Goal: Task Accomplishment & Management: Complete application form

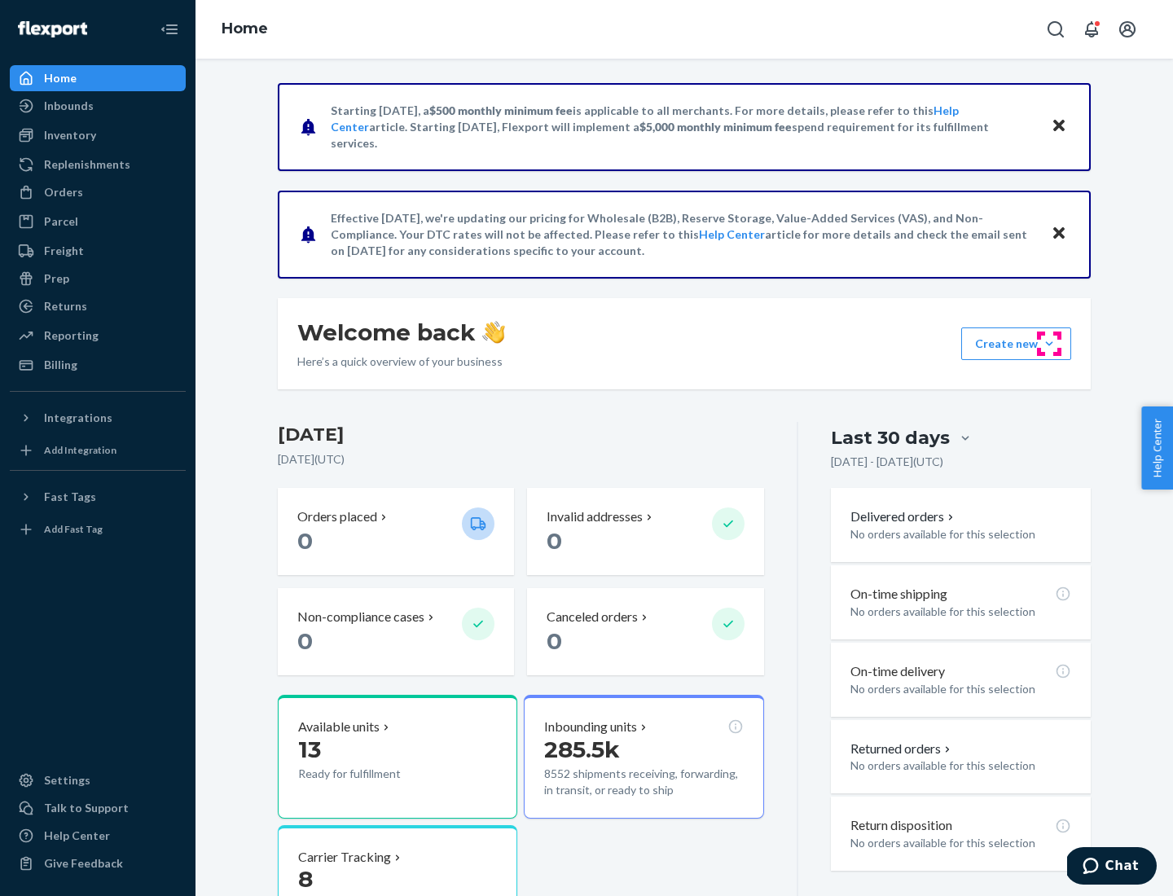
click at [1049, 344] on button "Create new Create new inbound Create new order Create new product" at bounding box center [1016, 343] width 110 height 33
click at [98, 106] on div "Inbounds" at bounding box center [97, 105] width 173 height 23
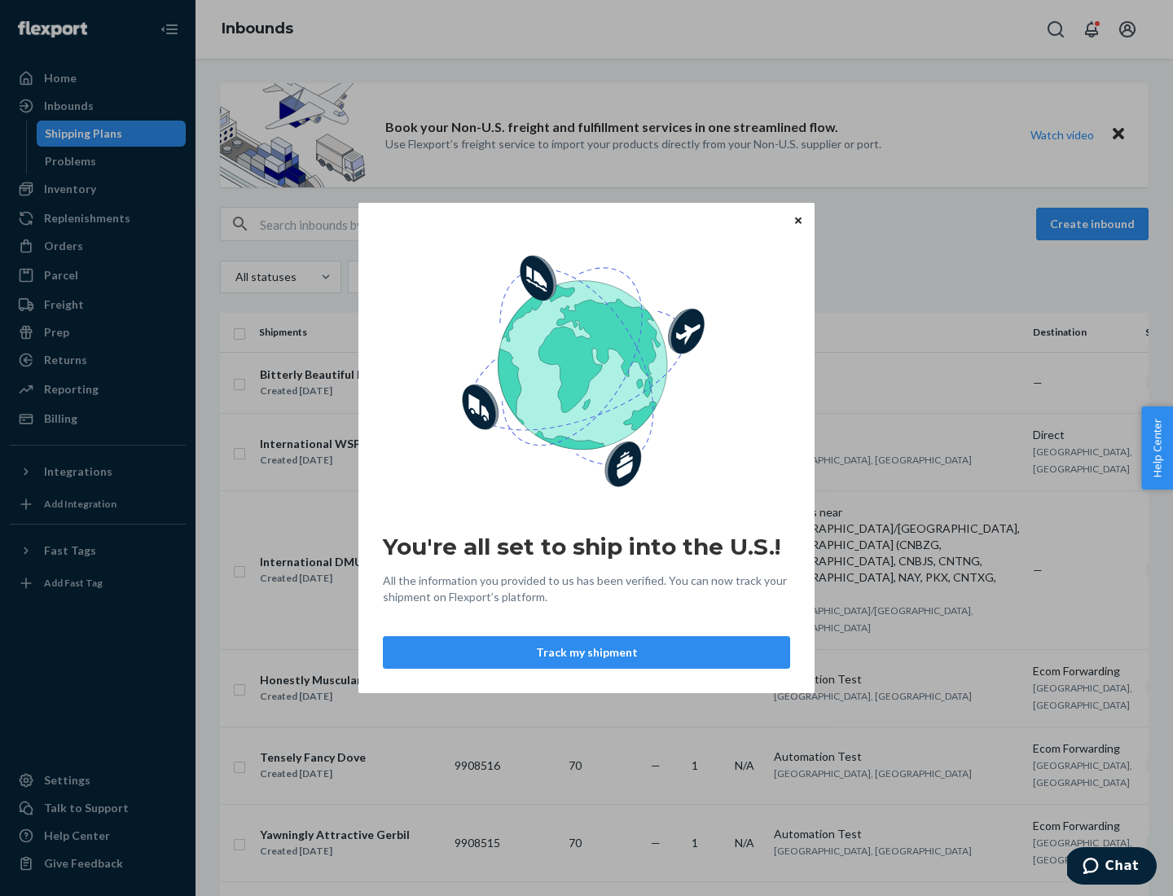
click at [98, 189] on div "You're all set to ship into the U.S.! All the information you provided to us ha…" at bounding box center [586, 448] width 1173 height 896
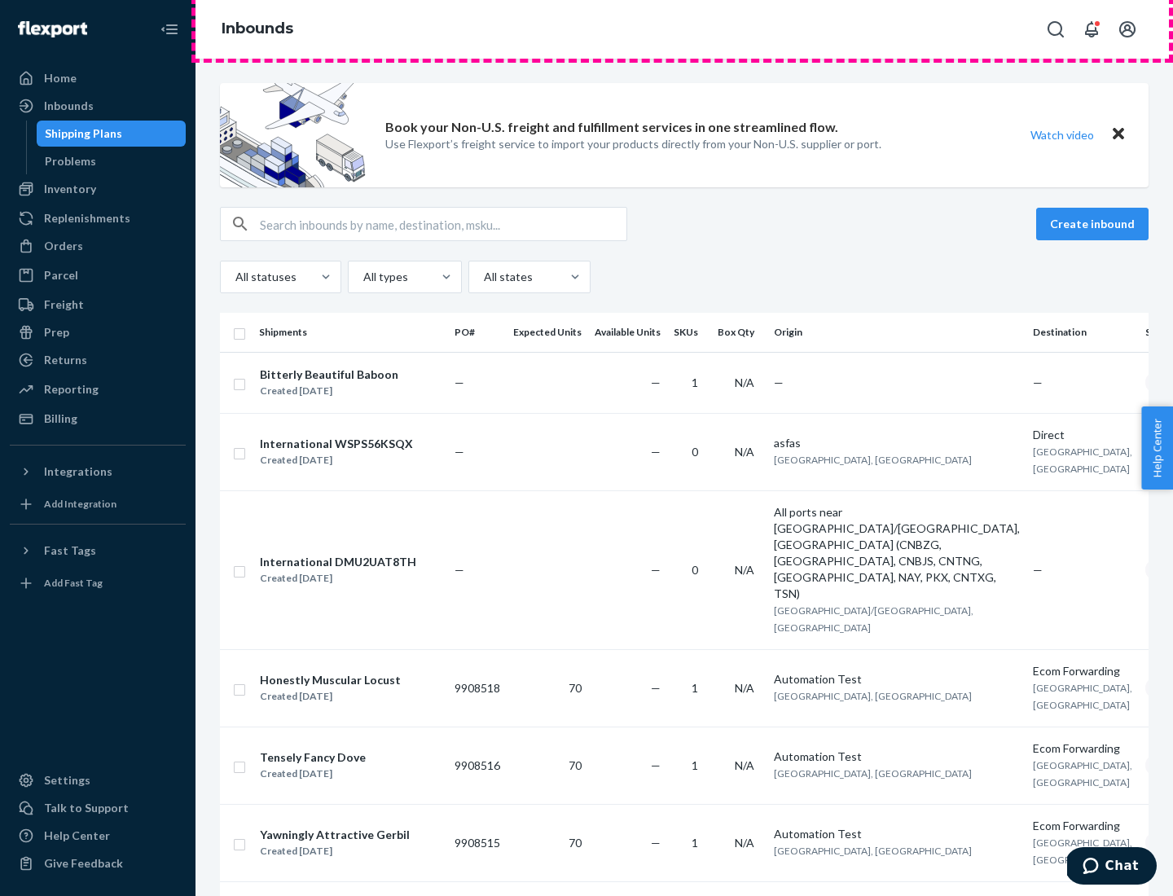
click at [684, 29] on div "Inbounds" at bounding box center [683, 29] width 977 height 59
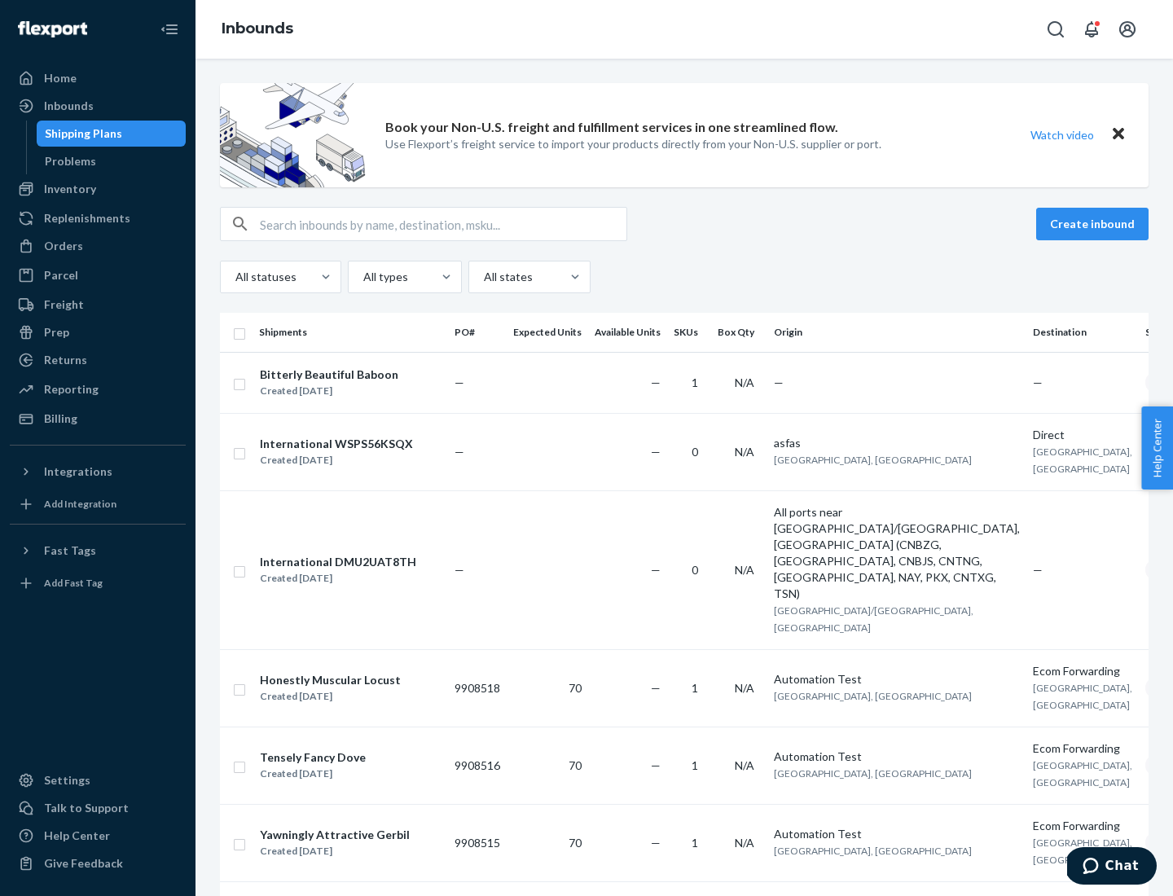
click at [684, 29] on div "Inbounds" at bounding box center [683, 29] width 977 height 59
click at [684, 277] on div "All statuses All types All states" at bounding box center [684, 277] width 928 height 33
click at [81, 134] on div "Shipping Plans" at bounding box center [83, 133] width 77 height 16
click at [1094, 224] on button "Create inbound" at bounding box center [1092, 224] width 112 height 33
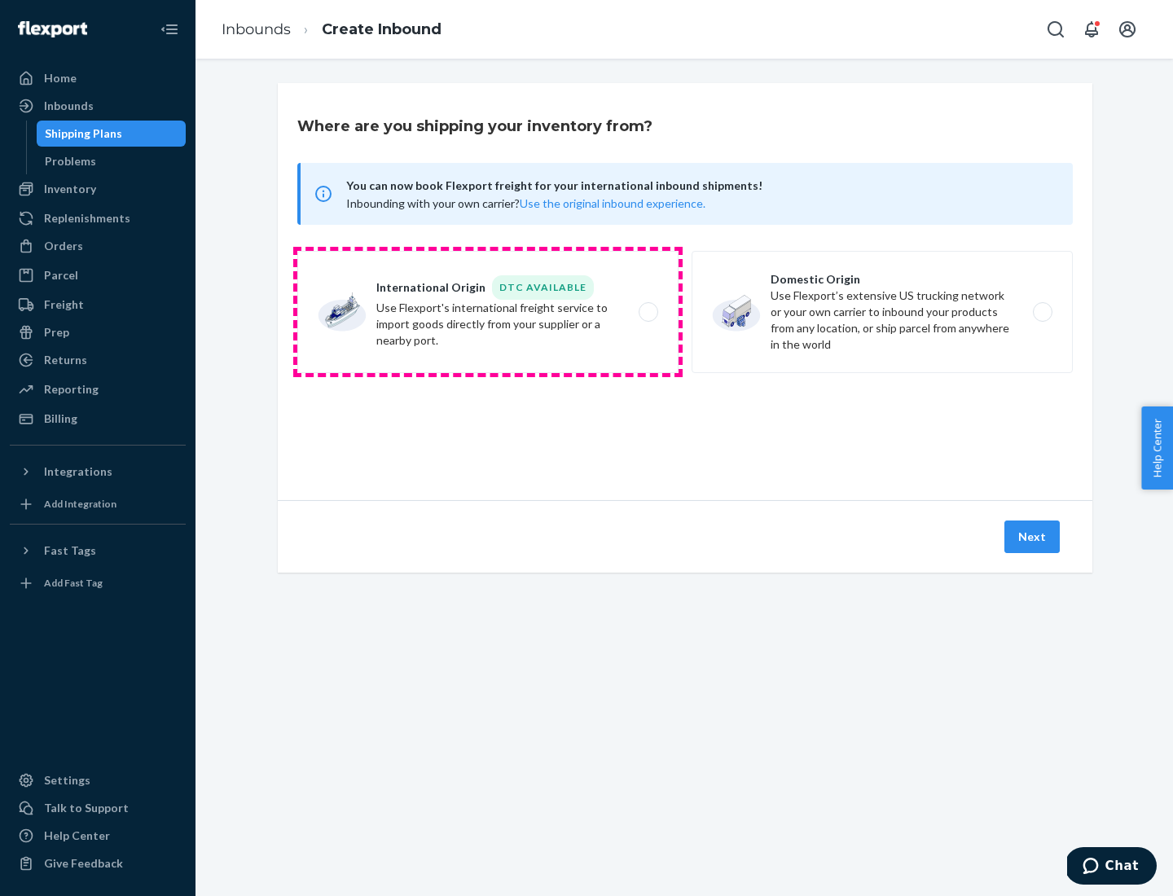
click at [488, 312] on label "International Origin DTC Available Use Flexport's international freight service…" at bounding box center [487, 312] width 381 height 122
click at [647, 312] on input "International Origin DTC Available Use Flexport's international freight service…" at bounding box center [652, 312] width 11 height 11
radio input "true"
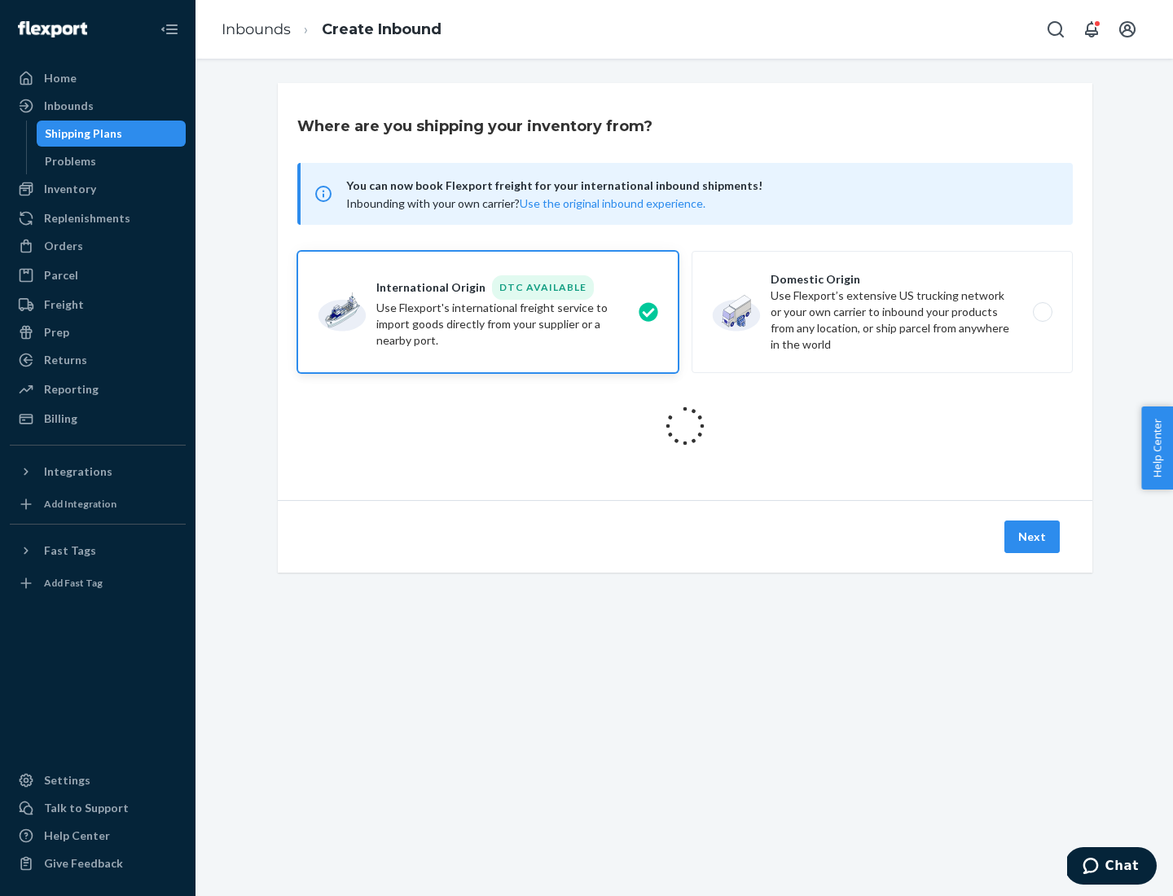
click at [685, 426] on icon at bounding box center [685, 426] width 48 height 48
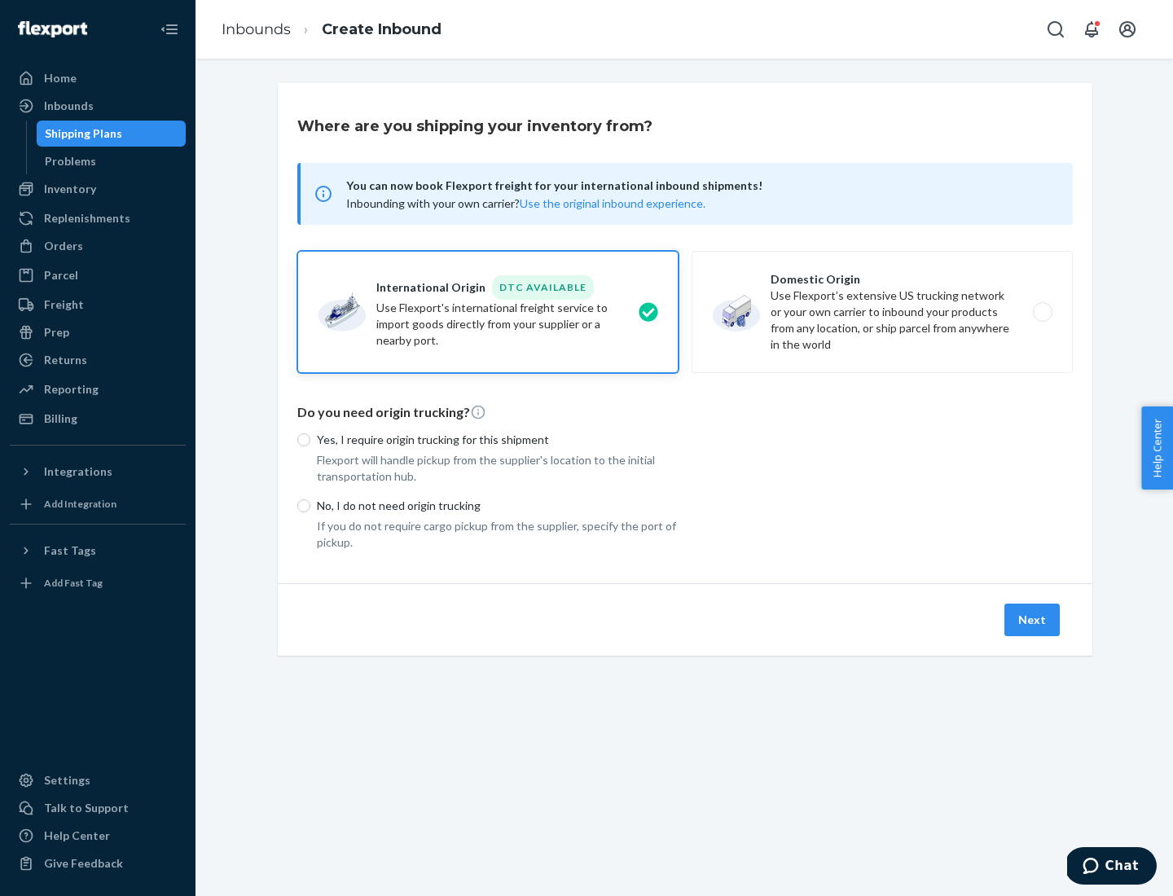
click at [498, 439] on p "Yes, I require origin trucking for this shipment" at bounding box center [498, 440] width 362 height 16
click at [310, 439] on input "Yes, I require origin trucking for this shipment" at bounding box center [303, 439] width 13 height 13
radio input "true"
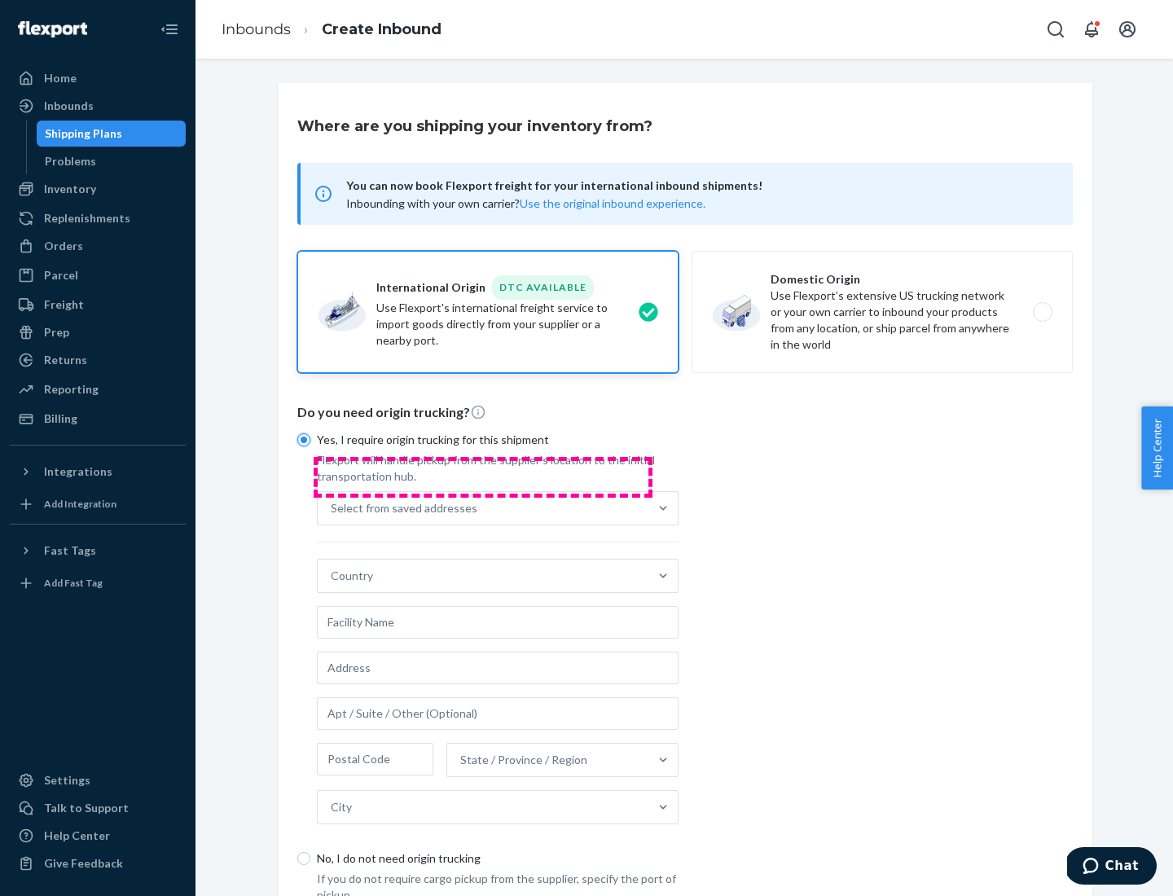
scroll to position [31, 0]
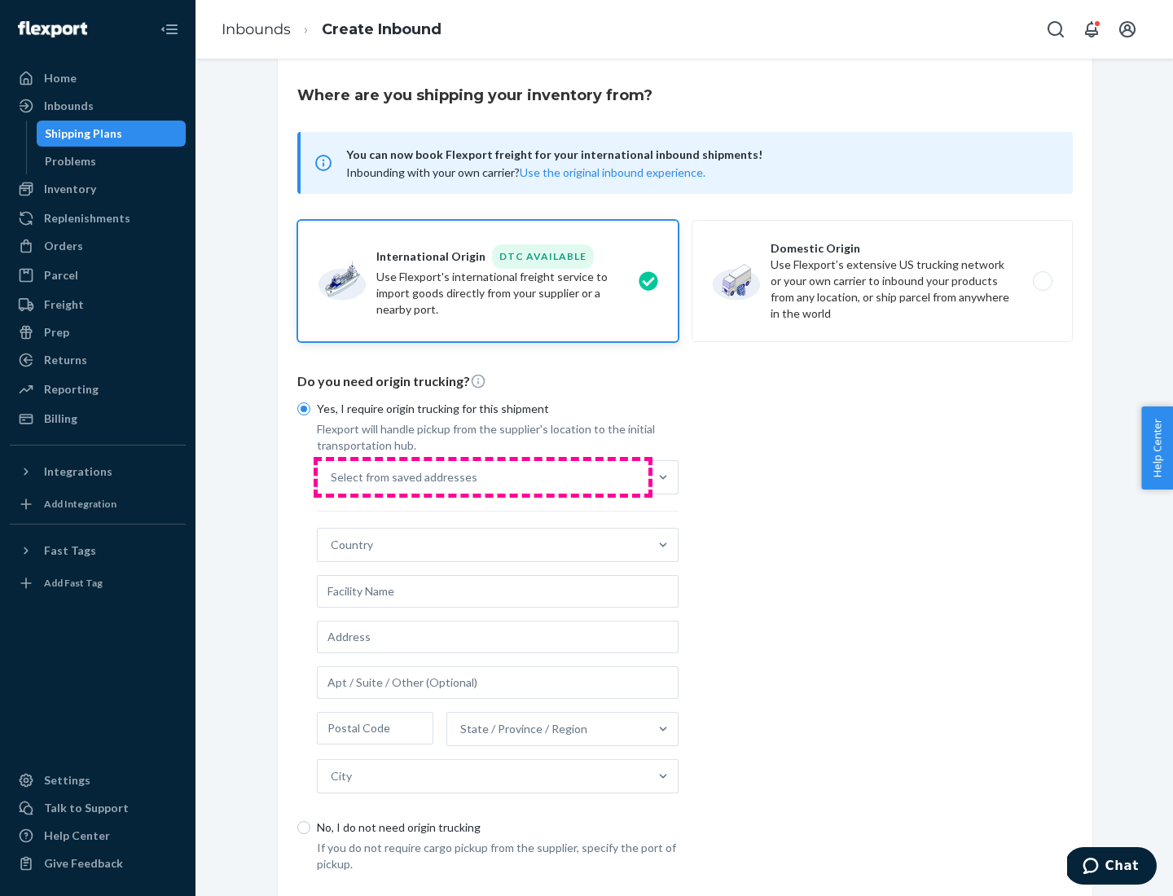
click at [483, 476] on div "Select from saved addresses" at bounding box center [483, 477] width 331 height 33
click at [332, 476] on input "Select from saved addresses" at bounding box center [332, 477] width 2 height 16
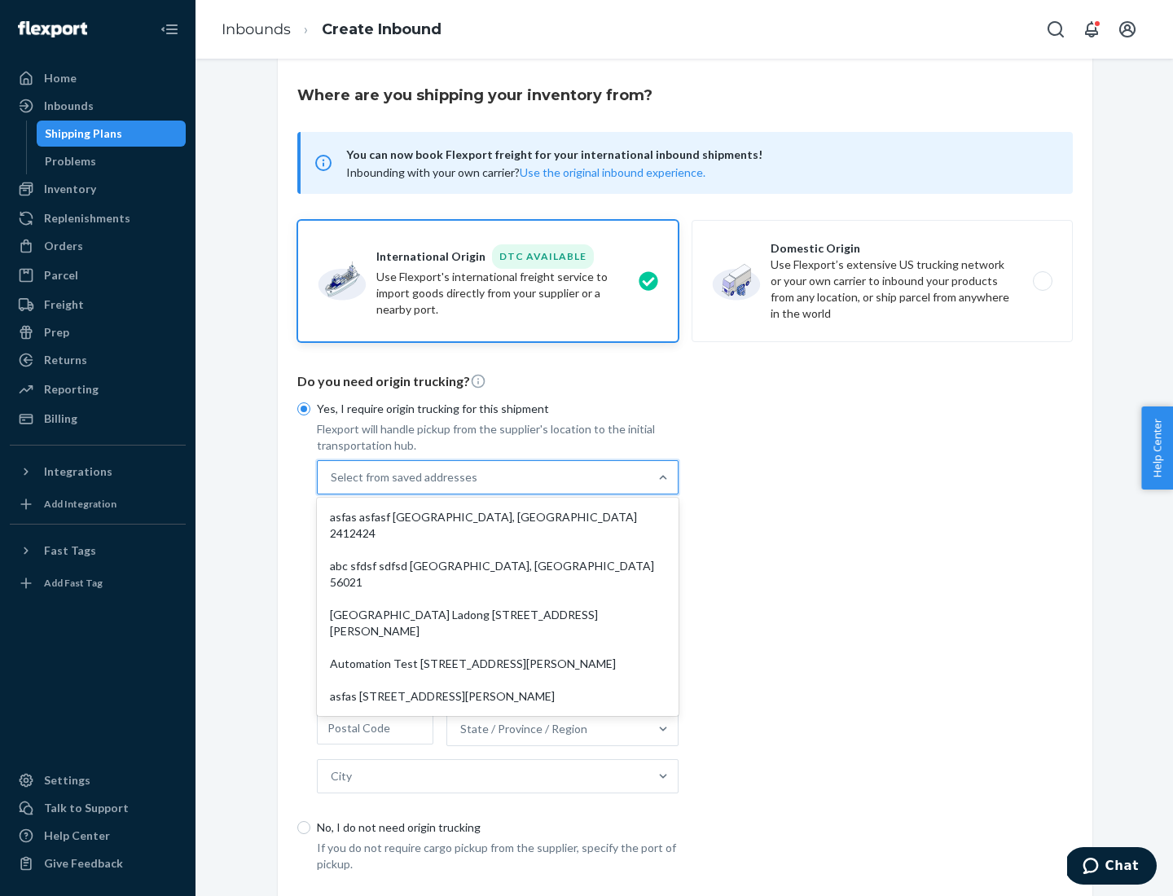
scroll to position [71, 0]
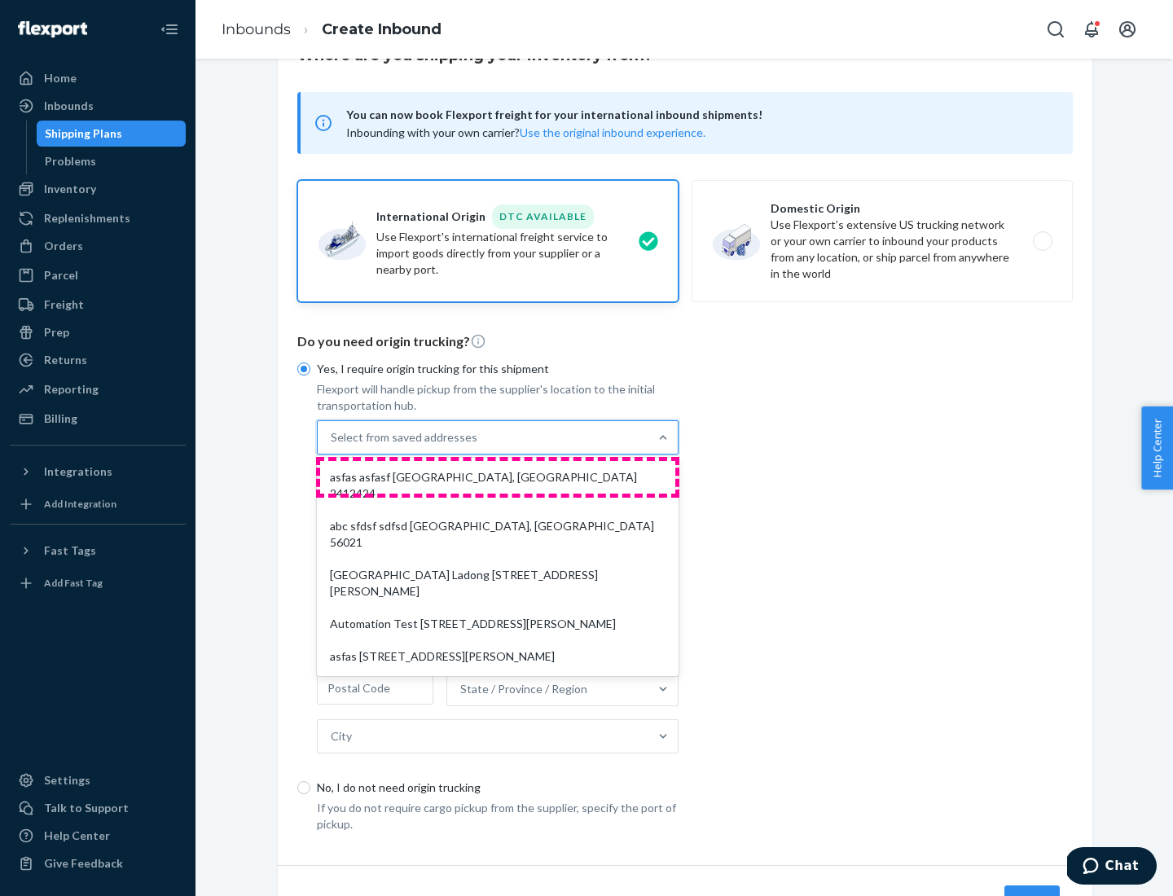
click at [498, 476] on div "asfas asfasf [GEOGRAPHIC_DATA], [GEOGRAPHIC_DATA] 2412424" at bounding box center [497, 485] width 355 height 49
click at [332, 445] on input "option asfas asfasf [GEOGRAPHIC_DATA], [GEOGRAPHIC_DATA] 2412424 focused, 1 of …" at bounding box center [332, 437] width 2 height 16
type input "asfas"
type input "asfasf"
type input "2412424"
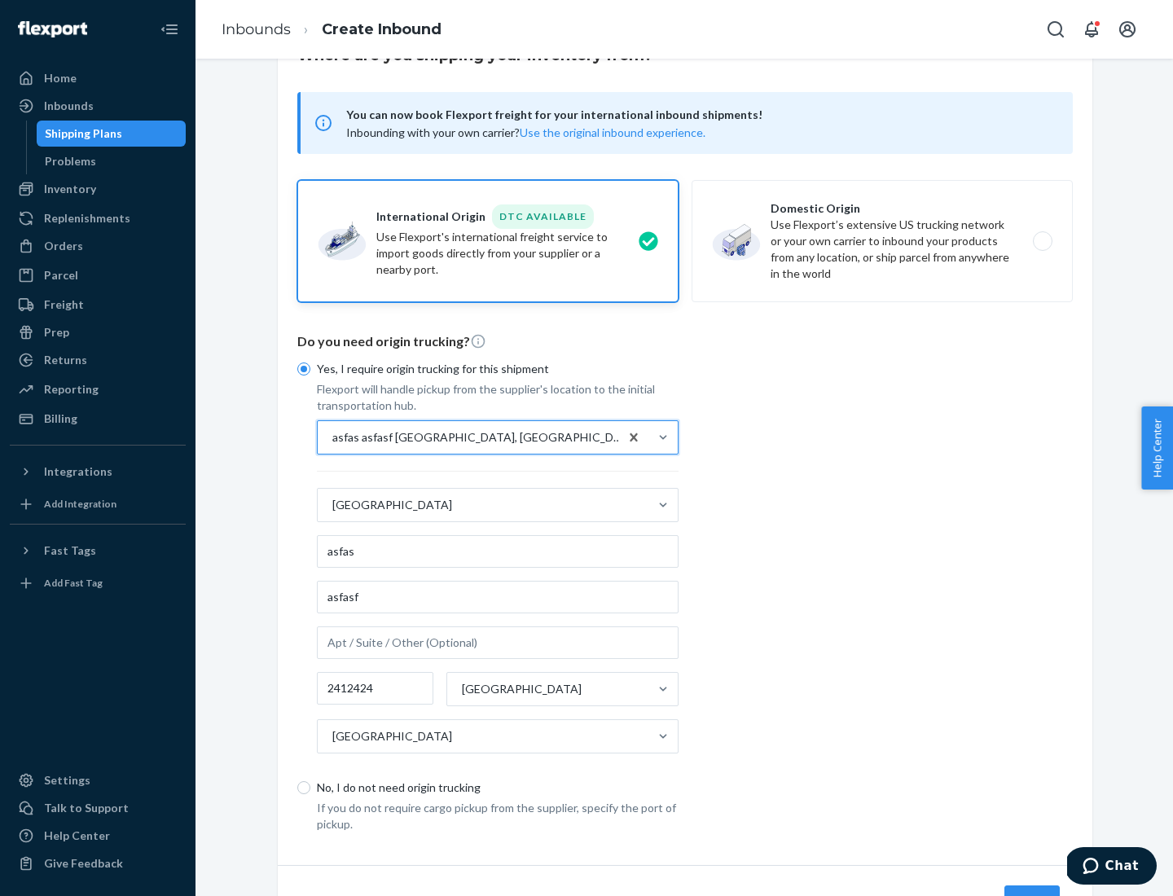
scroll to position [151, 0]
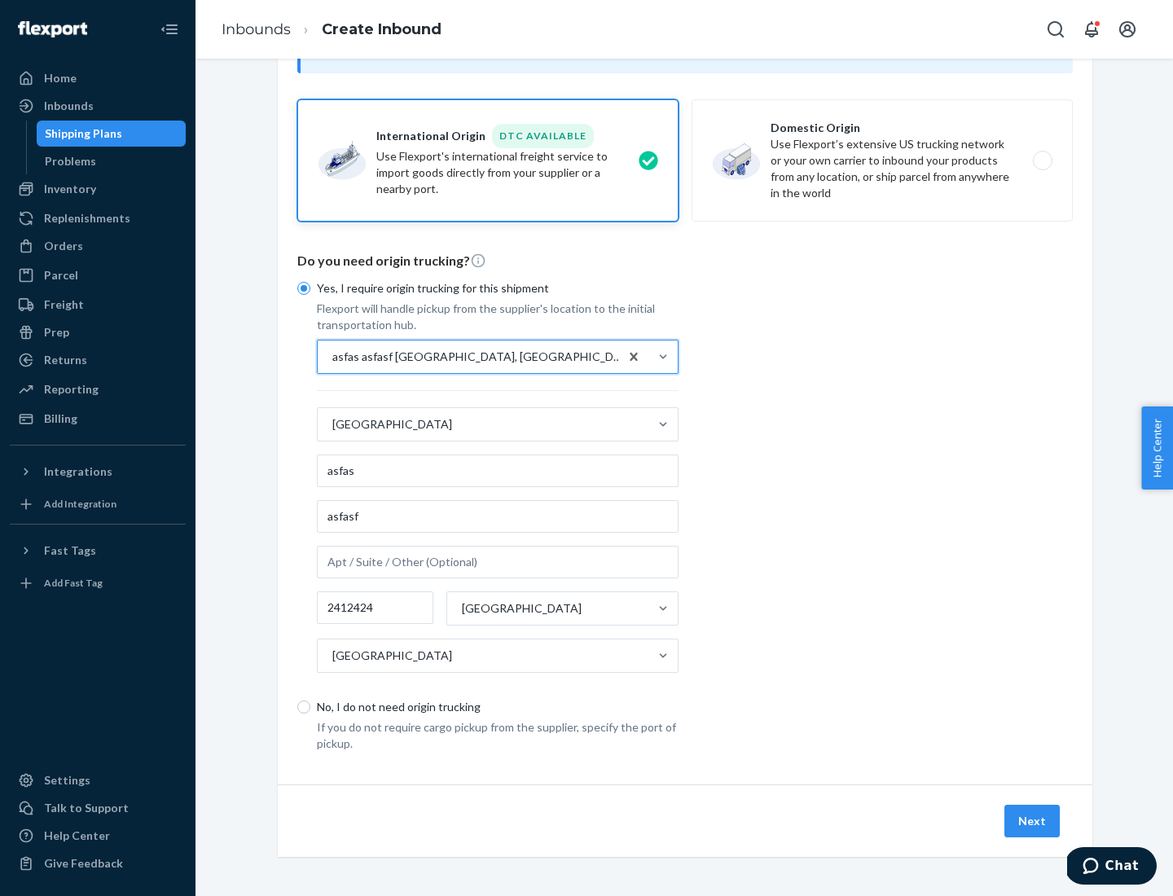
click at [1033, 820] on button "Next" at bounding box center [1031, 821] width 55 height 33
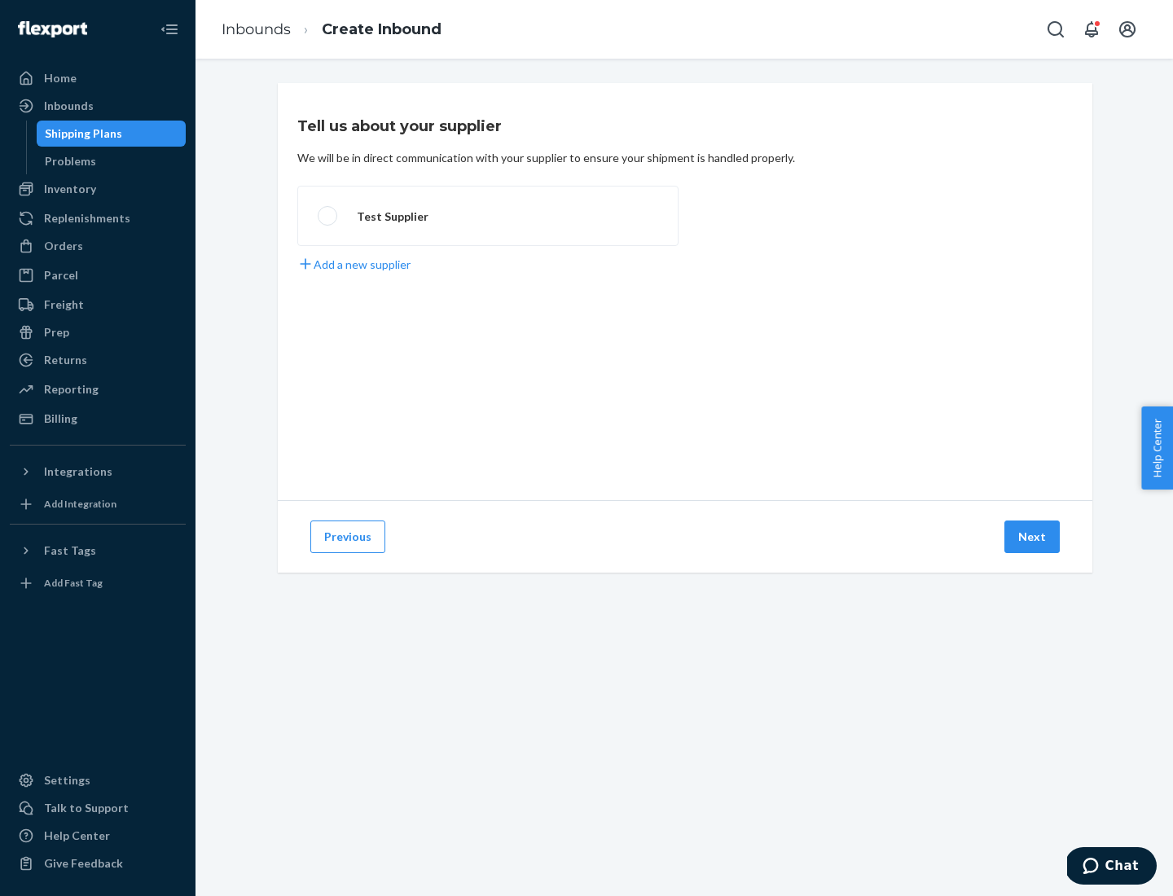
click at [488, 216] on label "Test Supplier" at bounding box center [487, 216] width 381 height 60
click at [328, 216] on input "Test Supplier" at bounding box center [323, 216] width 11 height 11
radio input "true"
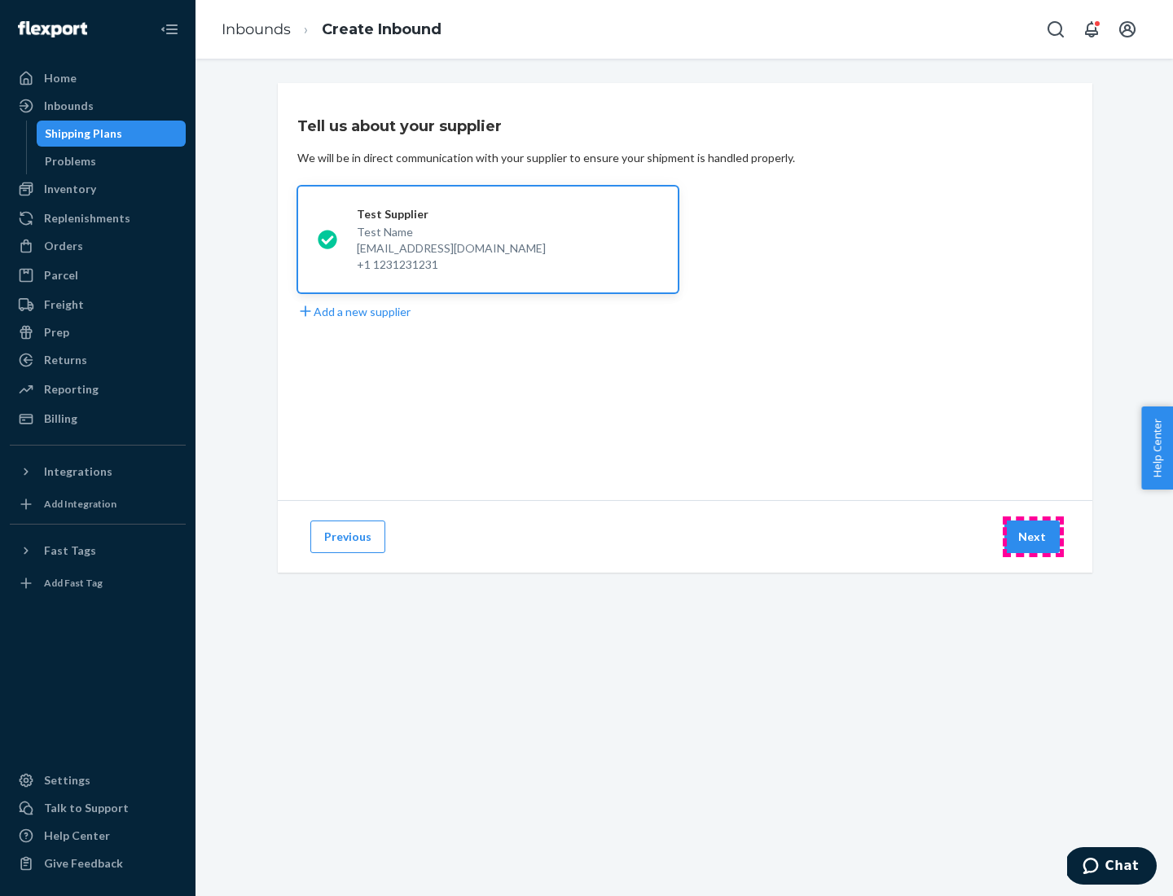
click at [1033, 537] on button "Next" at bounding box center [1031, 536] width 55 height 33
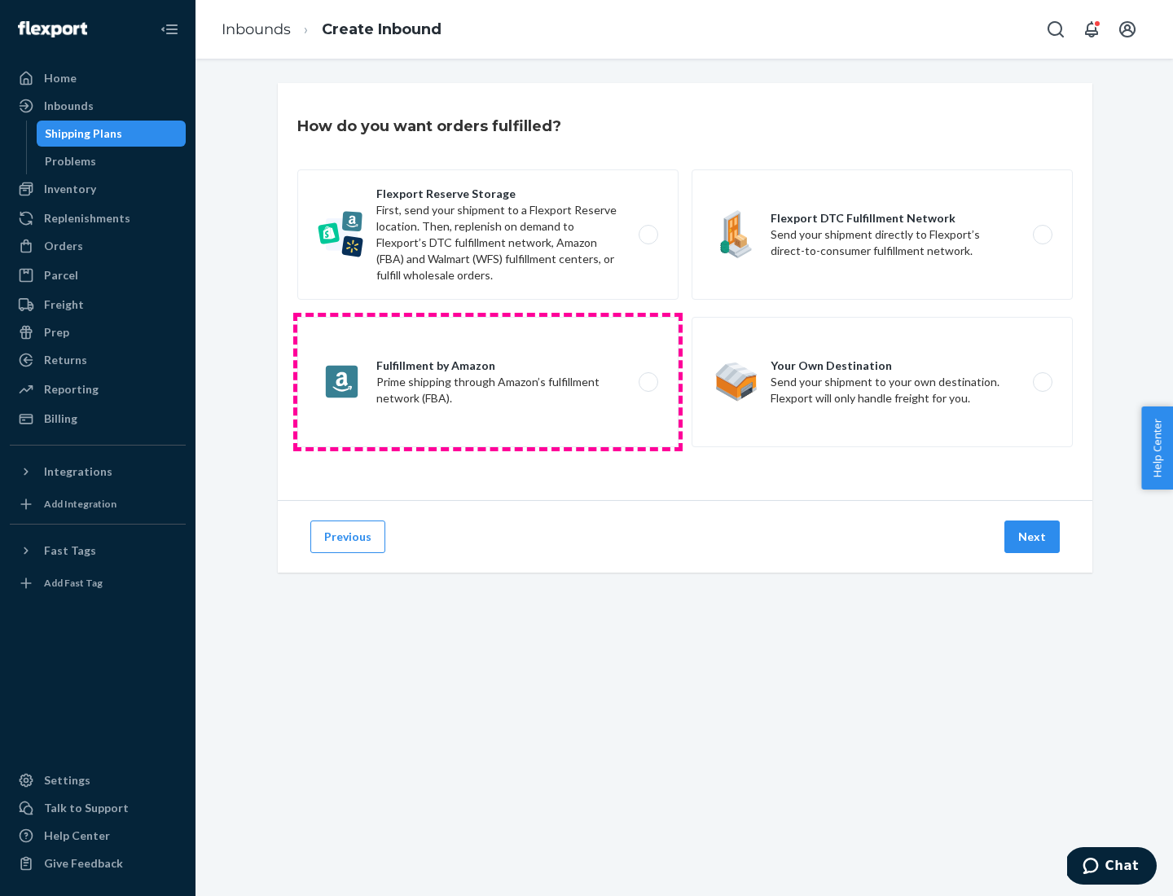
click at [488, 382] on label "Fulfillment by Amazon Prime shipping through Amazon’s fulfillment network (FBA)." at bounding box center [487, 382] width 381 height 130
click at [647, 382] on input "Fulfillment by Amazon Prime shipping through Amazon’s fulfillment network (FBA)." at bounding box center [652, 382] width 11 height 11
radio input "true"
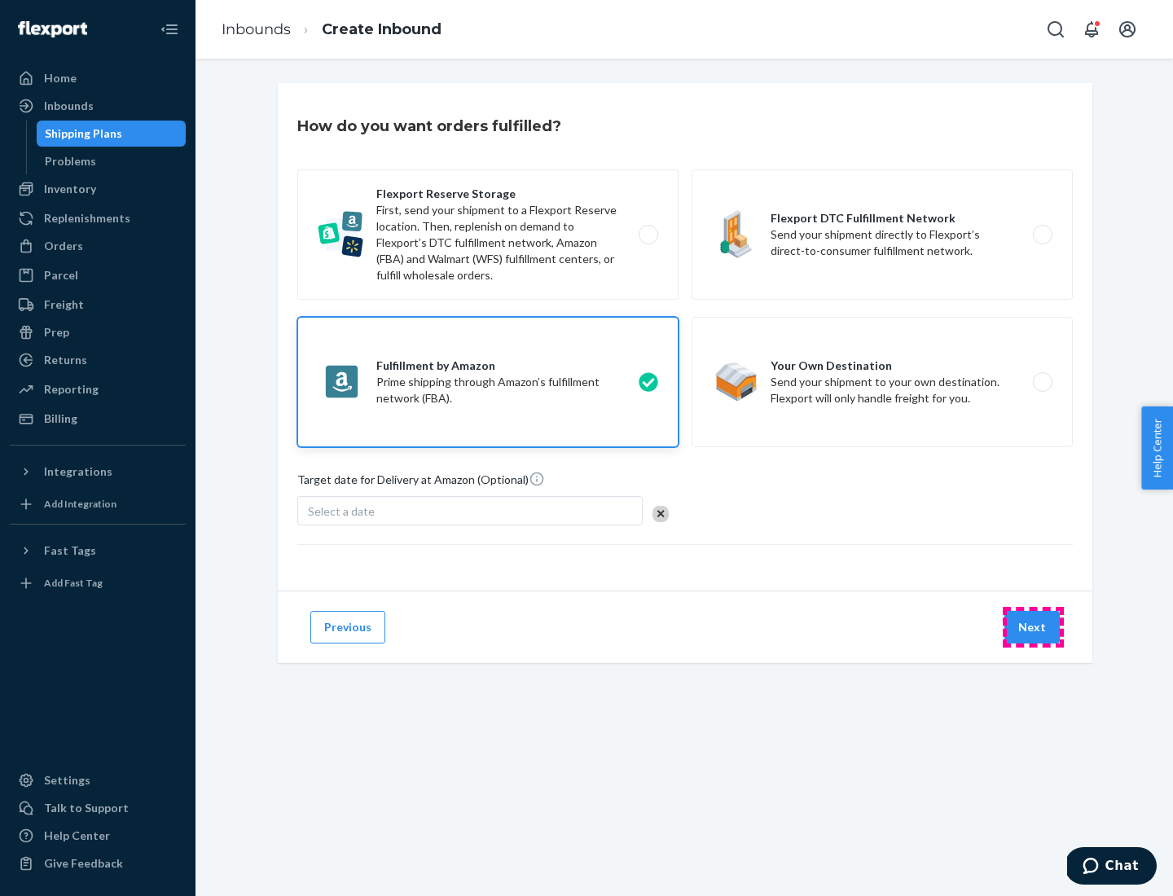
click at [1033, 627] on button "Next" at bounding box center [1031, 627] width 55 height 33
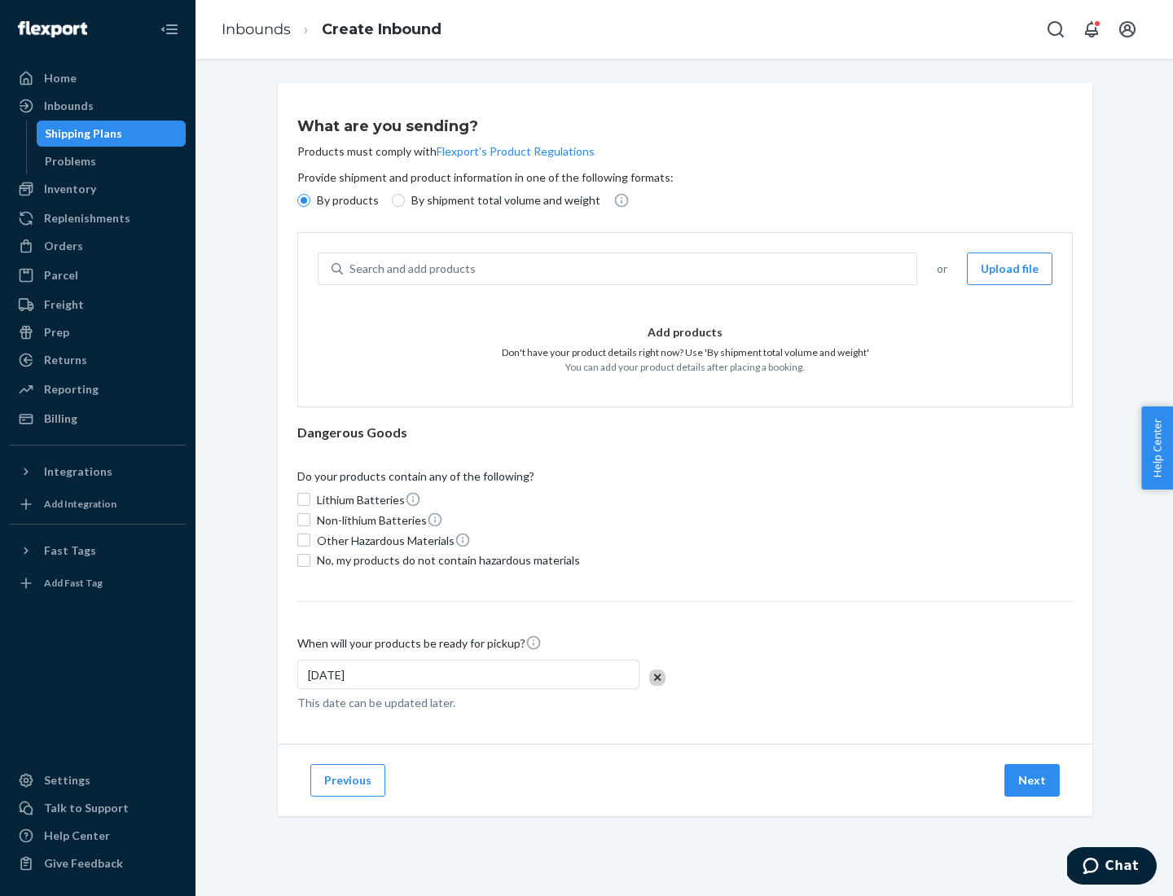
click at [501, 200] on p "By shipment total volume and weight" at bounding box center [505, 200] width 189 height 16
click at [405, 200] on input "By shipment total volume and weight" at bounding box center [398, 200] width 13 height 13
radio input "true"
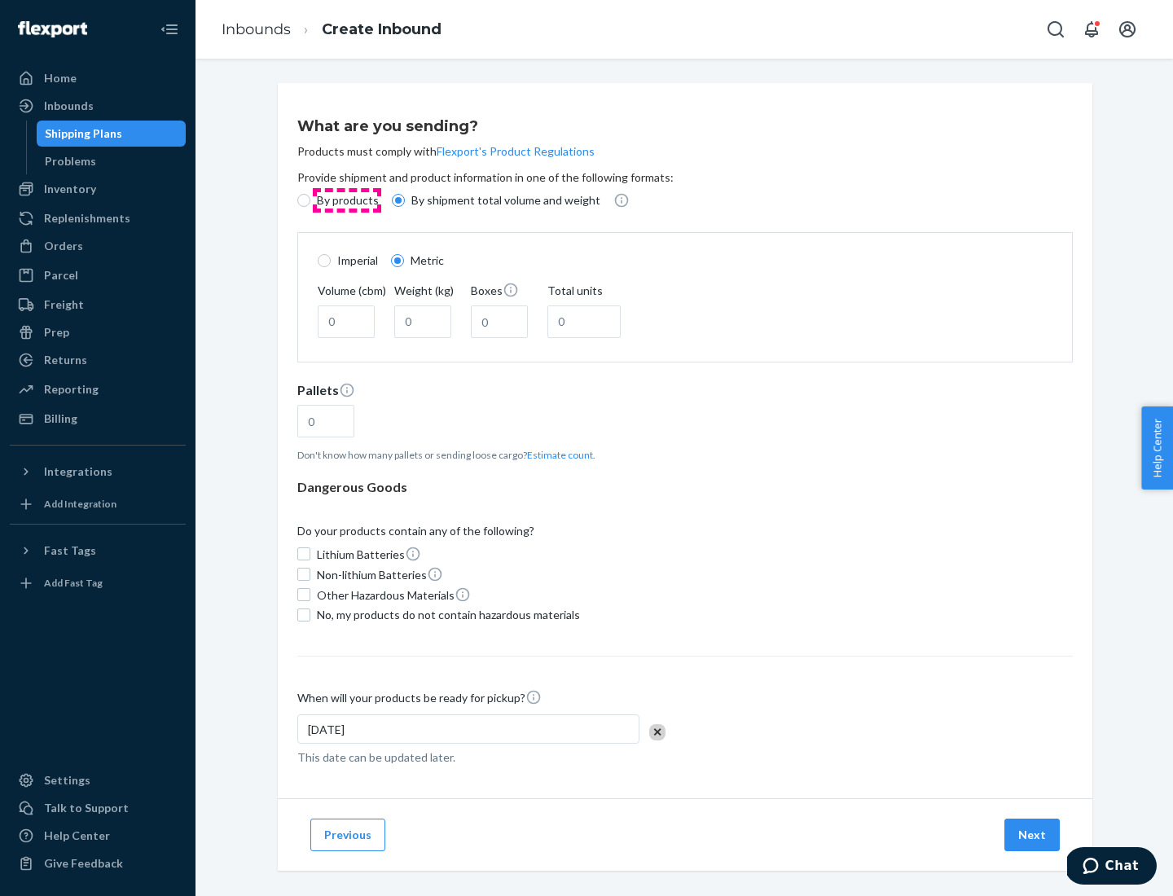
click at [346, 200] on p "By products" at bounding box center [348, 200] width 62 height 16
click at [310, 200] on input "By products" at bounding box center [303, 200] width 13 height 13
radio input "true"
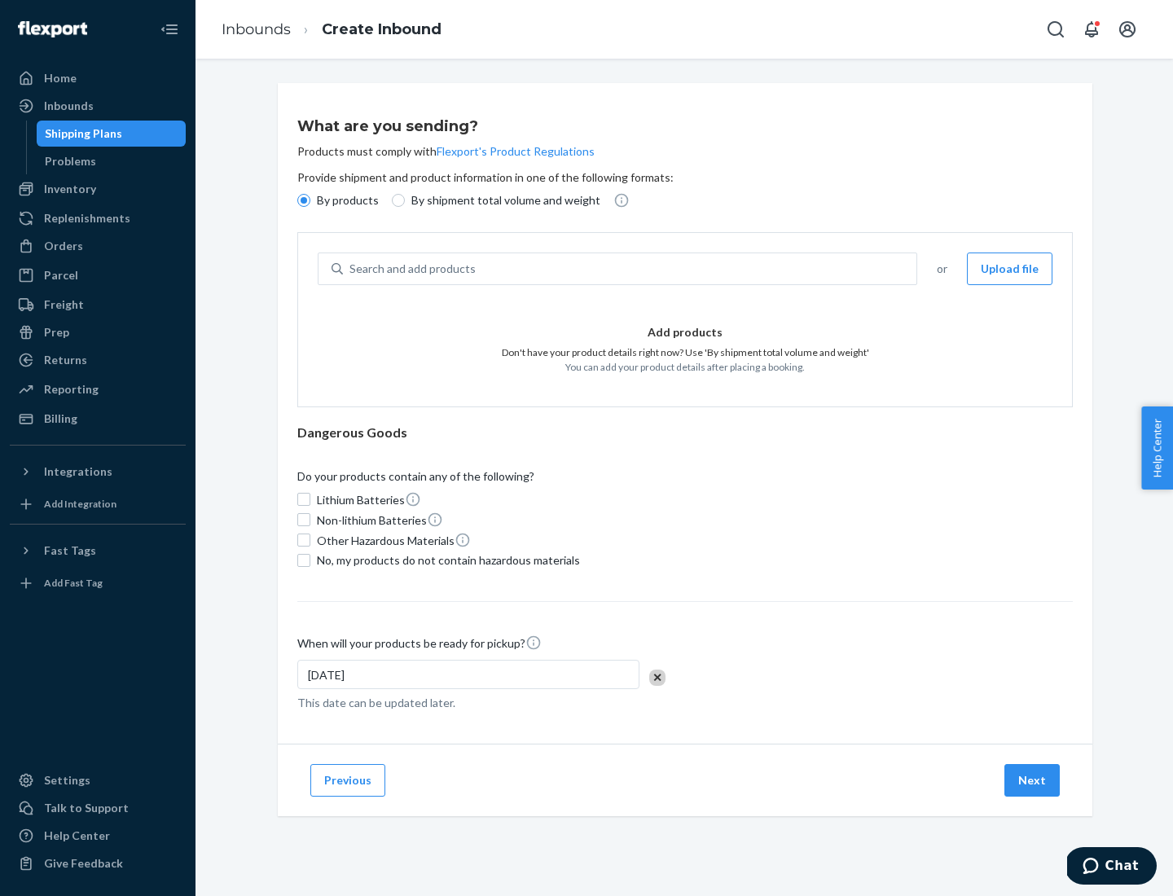
click at [630, 269] on div "Search and add products" at bounding box center [629, 268] width 573 height 29
click at [351, 269] on input "Search and add products" at bounding box center [350, 269] width 2 height 16
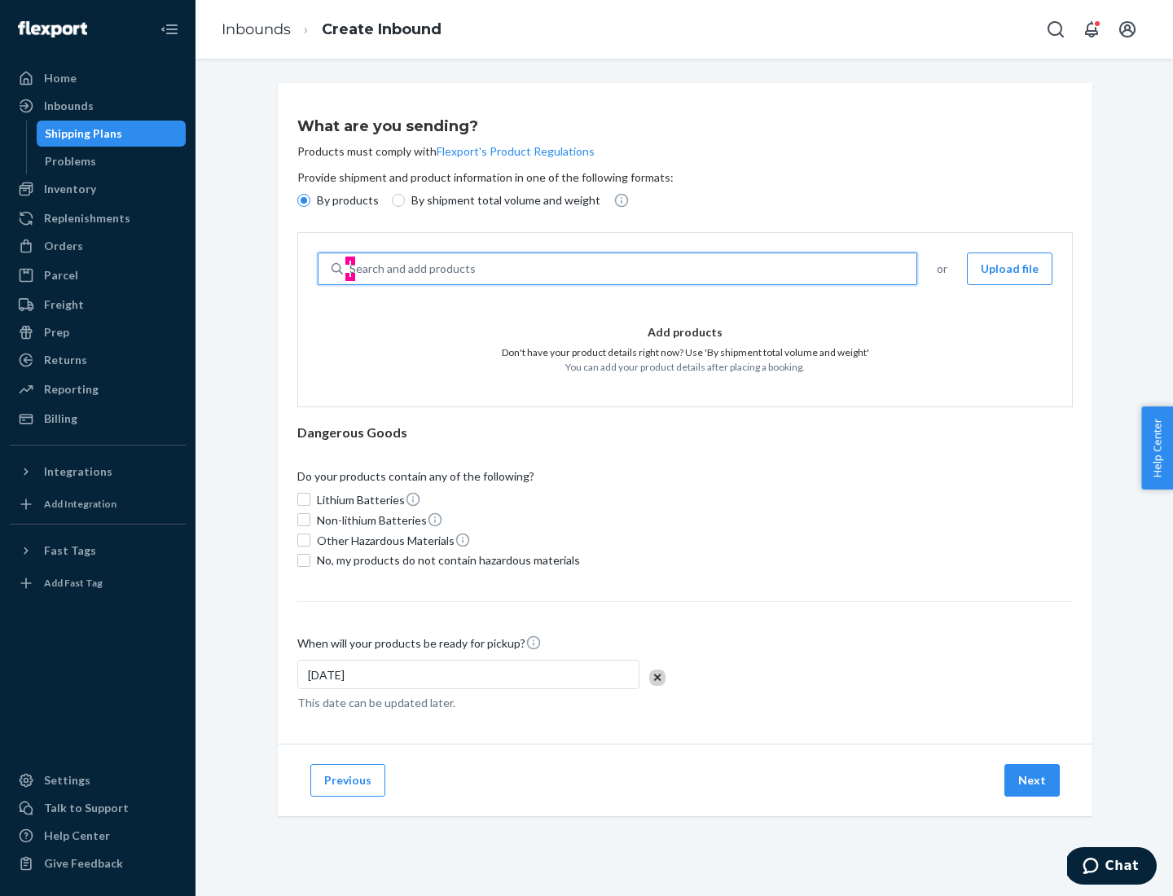
type input "test"
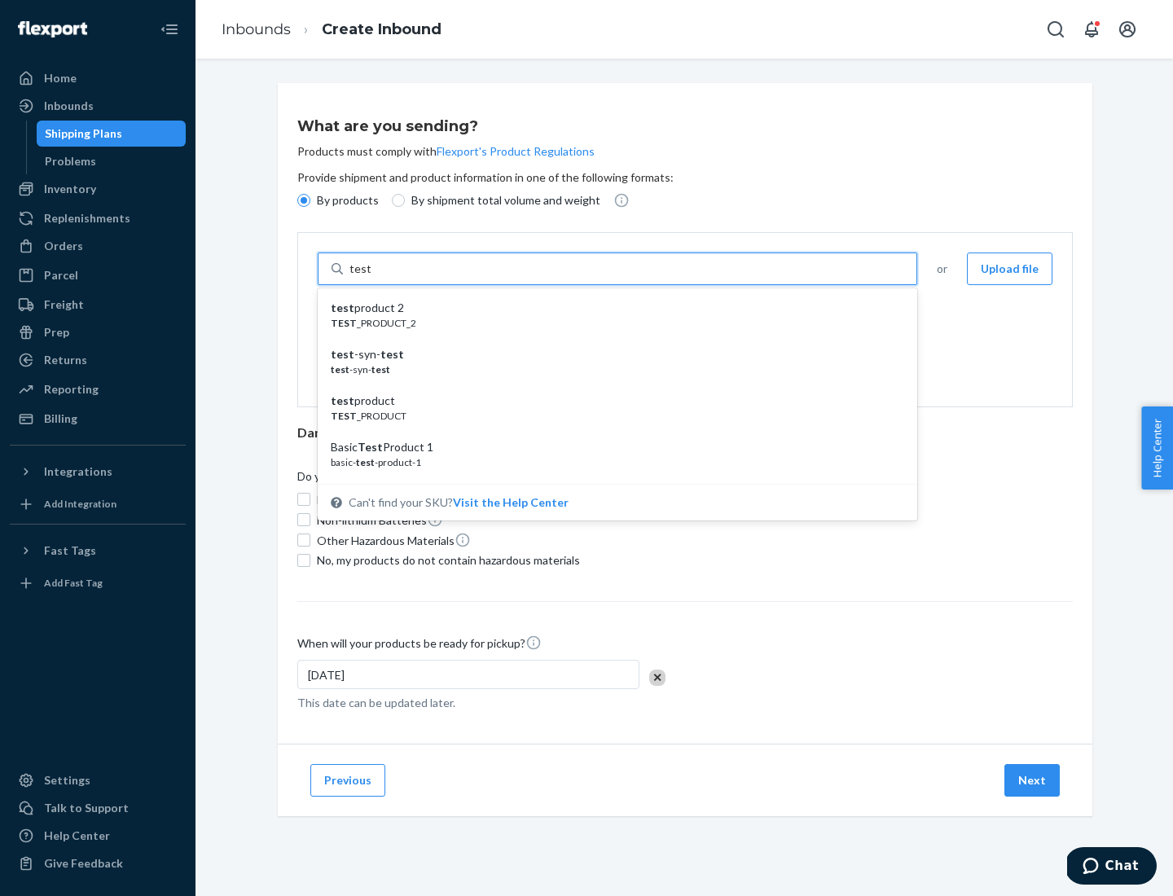
click at [612, 308] on div "test product 2" at bounding box center [611, 308] width 560 height 16
click at [370, 277] on input "test" at bounding box center [359, 269] width 21 height 16
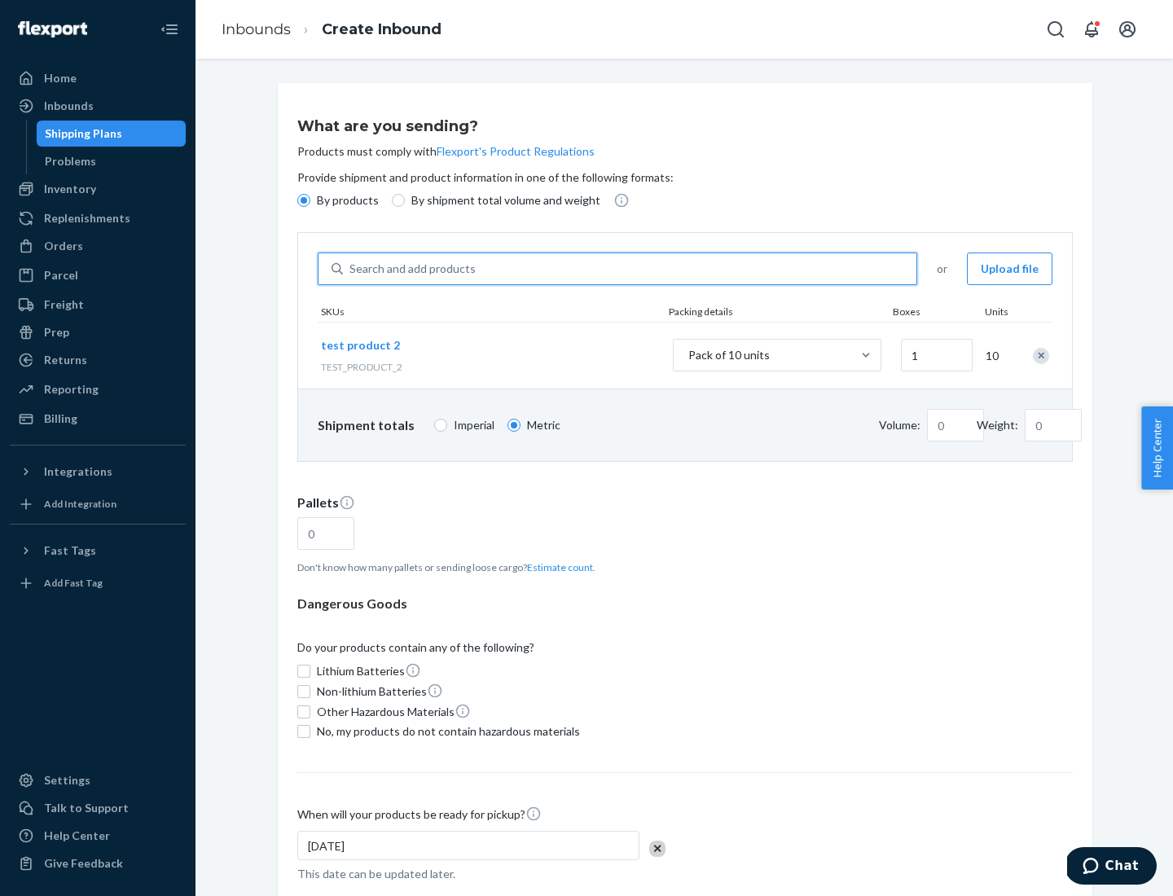
type input "0.02"
type input "22.23"
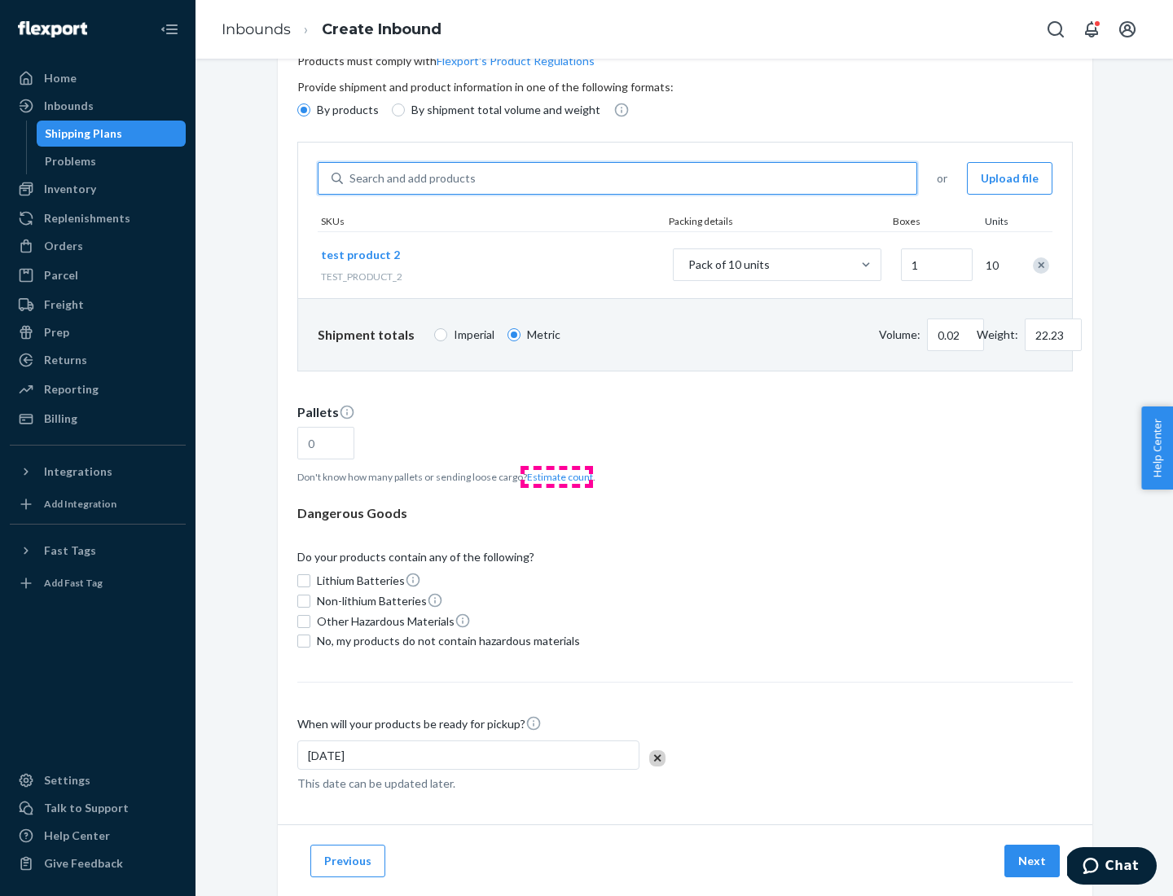
click at [556, 476] on button "Estimate count" at bounding box center [560, 477] width 66 height 14
type input "1"
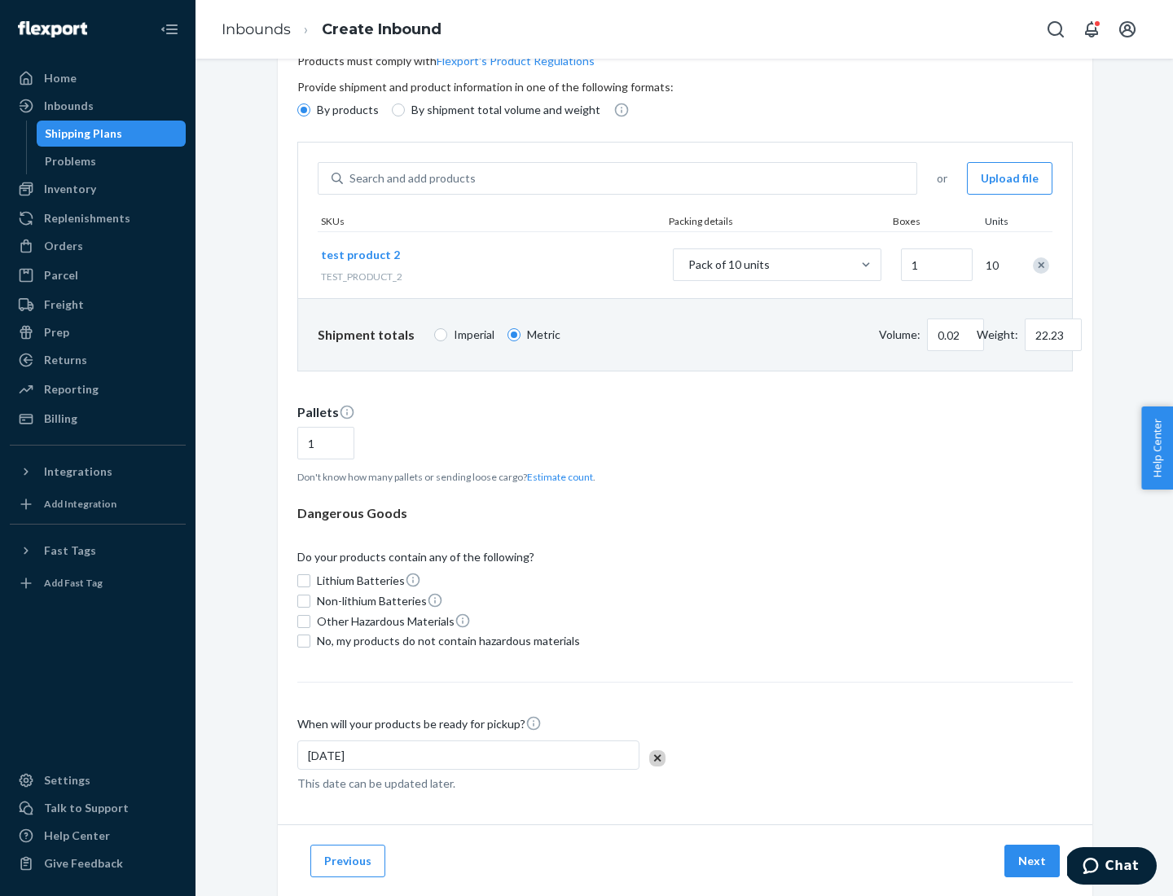
scroll to position [130, 0]
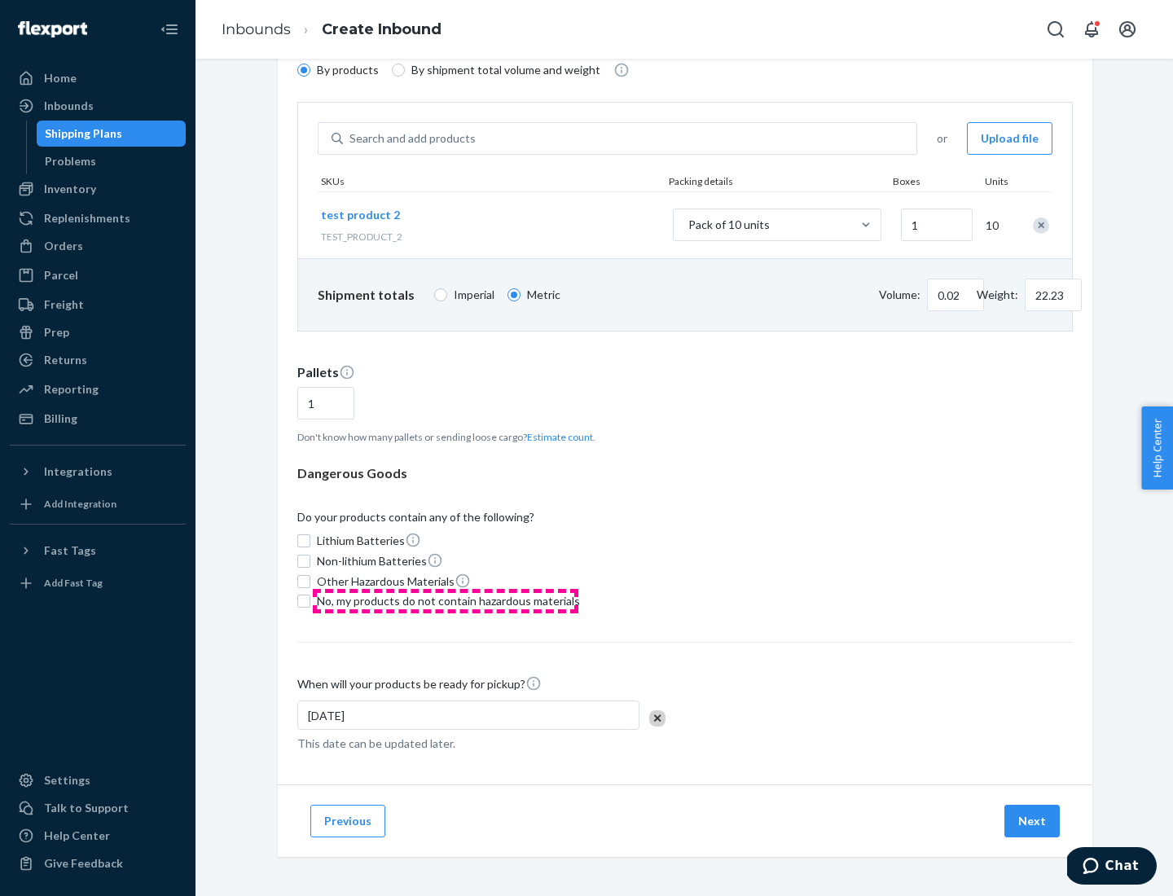
click at [445, 601] on span "No, my products do not contain hazardous materials" at bounding box center [448, 601] width 263 height 16
click at [310, 601] on input "No, my products do not contain hazardous materials" at bounding box center [303, 600] width 13 height 13
checkbox input "true"
click at [1033, 821] on button "Next" at bounding box center [1031, 821] width 55 height 33
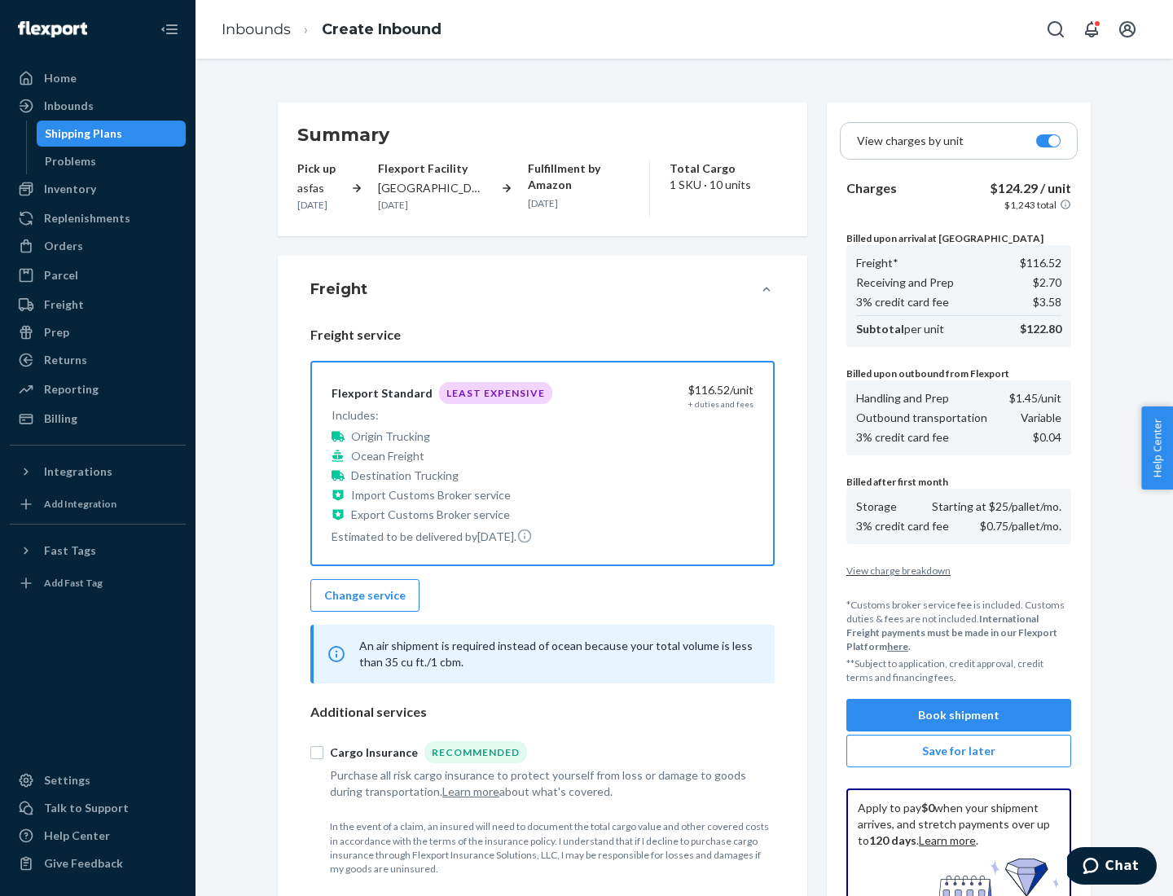
scroll to position [238, 0]
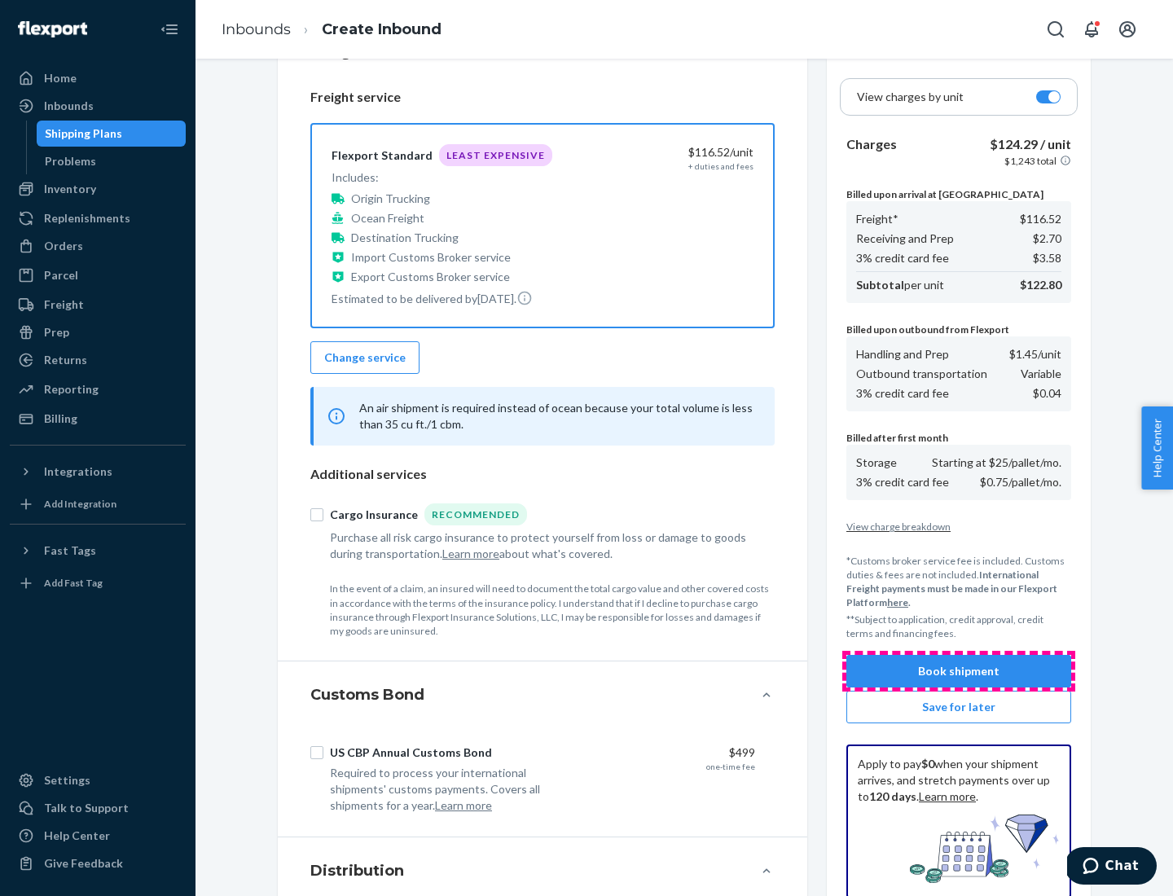
click at [958, 671] on button "Book shipment" at bounding box center [958, 671] width 225 height 33
